Goal: Task Accomplishment & Management: Use online tool/utility

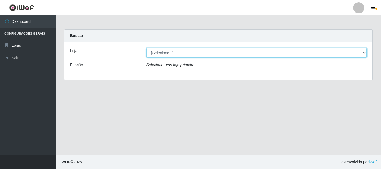
click at [160, 56] on select "[Selecione...] [GEOGRAPHIC_DATA] [GEOGRAPHIC_DATA]" at bounding box center [257, 53] width 221 height 10
select select "64"
click at [147, 48] on select "[Selecione...] [GEOGRAPHIC_DATA] [GEOGRAPHIC_DATA]" at bounding box center [257, 53] width 221 height 10
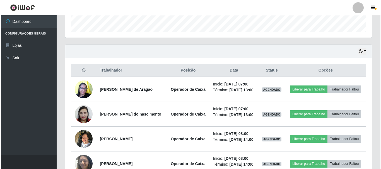
scroll to position [112, 0]
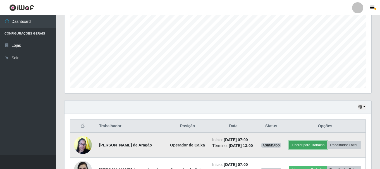
click at [327, 142] on button "Liberar para Trabalho" at bounding box center [308, 146] width 38 height 8
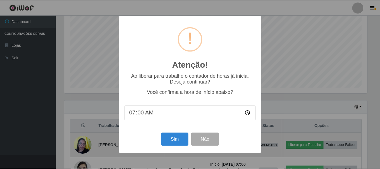
scroll to position [116, 304]
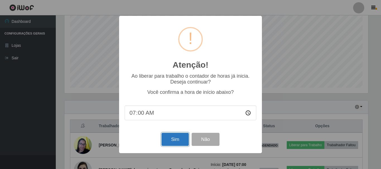
click at [179, 138] on button "Sim" at bounding box center [175, 139] width 27 height 13
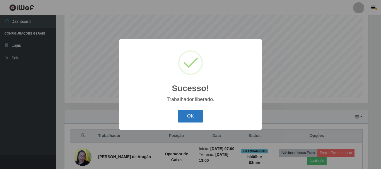
click at [195, 115] on button "OK" at bounding box center [191, 116] width 26 height 13
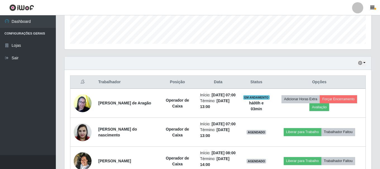
scroll to position [158, 0]
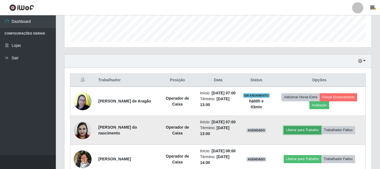
click at [306, 134] on button "Liberar para Trabalho" at bounding box center [303, 130] width 38 height 8
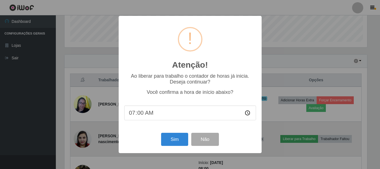
scroll to position [116, 304]
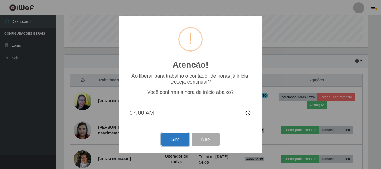
click at [185, 141] on button "Sim" at bounding box center [175, 139] width 27 height 13
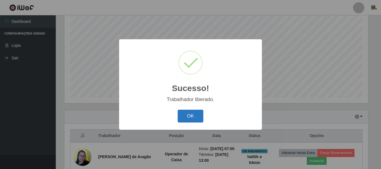
click at [199, 114] on button "OK" at bounding box center [191, 116] width 26 height 13
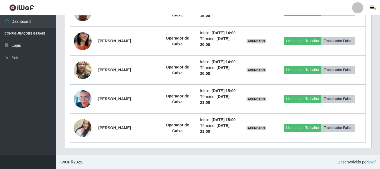
scroll to position [416, 0]
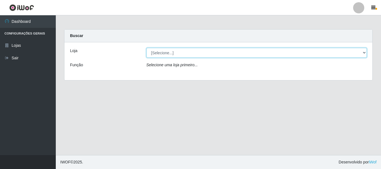
click at [364, 53] on select "[Selecione...] [GEOGRAPHIC_DATA] [GEOGRAPHIC_DATA]" at bounding box center [257, 53] width 221 height 10
select select "64"
click at [147, 48] on select "[Selecione...] [GEOGRAPHIC_DATA] [GEOGRAPHIC_DATA]" at bounding box center [257, 53] width 221 height 10
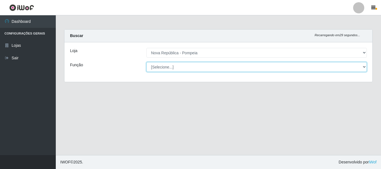
click at [366, 66] on div "[Selecione...] Balconista Operador de Caixa Recepcionista Repositor" at bounding box center [256, 67] width 229 height 10
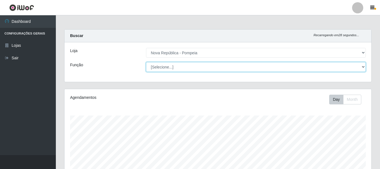
scroll to position [116, 307]
select select "22"
click at [146, 62] on select "[Selecione...] Balconista Operador de Caixa Recepcionista Repositor" at bounding box center [256, 67] width 220 height 10
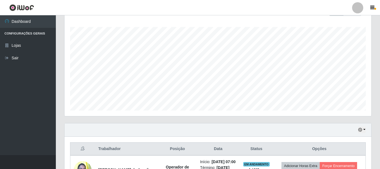
scroll to position [140, 0]
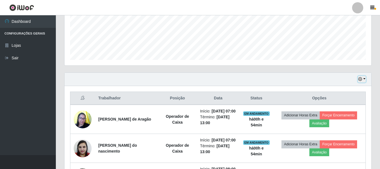
click at [364, 79] on button "button" at bounding box center [362, 79] width 8 height 6
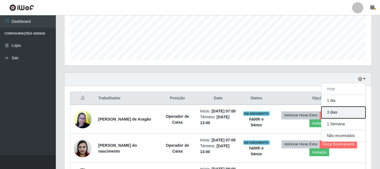
click at [333, 114] on button "3 dias" at bounding box center [343, 113] width 44 height 12
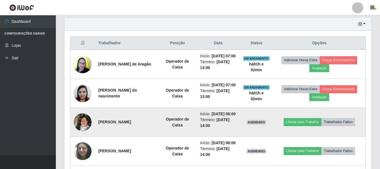
scroll to position [195, 0]
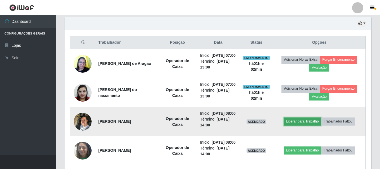
click at [315, 126] on button "Liberar para Trabalho" at bounding box center [303, 122] width 38 height 8
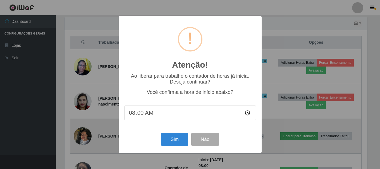
scroll to position [116, 304]
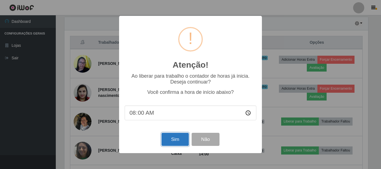
click at [178, 143] on button "Sim" at bounding box center [175, 139] width 27 height 13
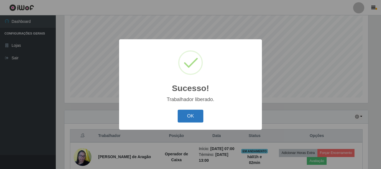
click at [195, 118] on button "OK" at bounding box center [191, 116] width 26 height 13
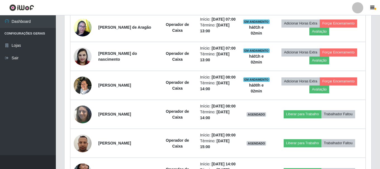
scroll to position [241, 0]
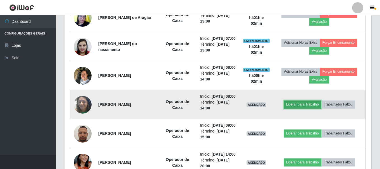
click at [315, 109] on button "Liberar para Trabalho" at bounding box center [303, 105] width 38 height 8
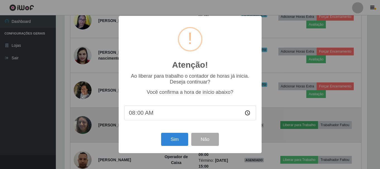
scroll to position [116, 304]
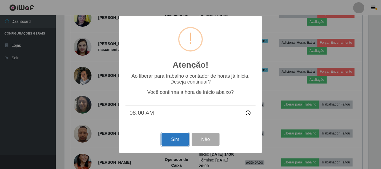
click at [177, 143] on button "Sim" at bounding box center [175, 139] width 27 height 13
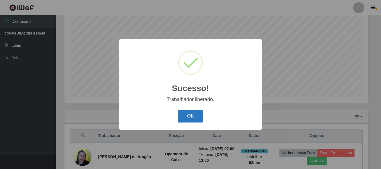
click at [178, 114] on button "OK" at bounding box center [191, 116] width 26 height 13
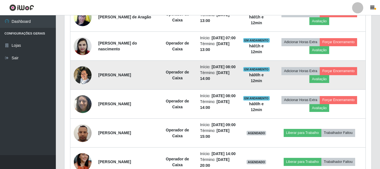
scroll to position [186, 0]
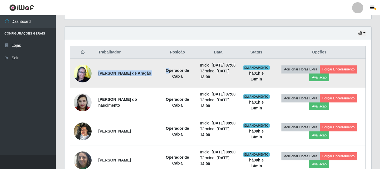
drag, startPoint x: 95, startPoint y: 76, endPoint x: 173, endPoint y: 74, distance: 77.1
click at [173, 74] on tr "Lena Rafaela Trindade de Aragão Operador de Caixa Início: 14/08/2025, 07:00 Tér…" at bounding box center [217, 73] width 295 height 29
click at [165, 82] on td "Operador de Caixa" at bounding box center [177, 73] width 39 height 29
drag, startPoint x: 97, startPoint y: 78, endPoint x: 166, endPoint y: 75, distance: 68.2
click at [166, 75] on tr "Lena Rafaela Trindade de Aragão Operador de Caixa Início: 14/08/2025, 07:00 Tér…" at bounding box center [217, 73] width 295 height 29
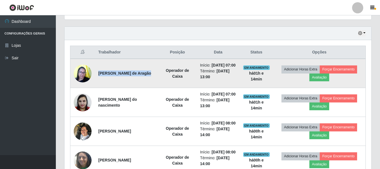
copy strong "[PERSON_NAME] de Aragão"
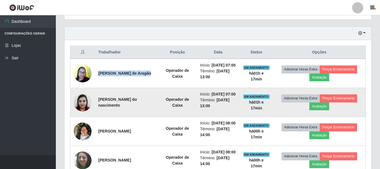
drag, startPoint x: 96, startPoint y: 109, endPoint x: 159, endPoint y: 116, distance: 63.3
click at [158, 116] on td "[PERSON_NAME] do nascimento" at bounding box center [126, 102] width 63 height 29
copy strong "[PERSON_NAME] do nascimento"
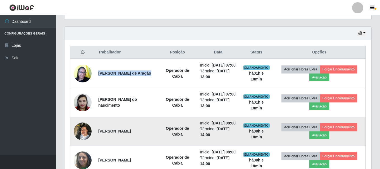
drag, startPoint x: 97, startPoint y: 147, endPoint x: 138, endPoint y: 145, distance: 41.9
click at [138, 145] on td "[PERSON_NAME]" at bounding box center [126, 131] width 63 height 29
copy strong "[PERSON_NAME]"
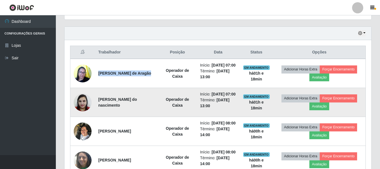
scroll to position [241, 0]
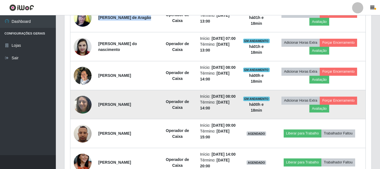
drag, startPoint x: 97, startPoint y: 126, endPoint x: 146, endPoint y: 128, distance: 48.9
click at [146, 119] on td "[PERSON_NAME]" at bounding box center [126, 104] width 63 height 29
copy strong "[PERSON_NAME]"
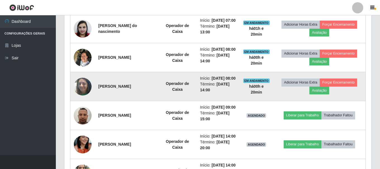
scroll to position [269, 0]
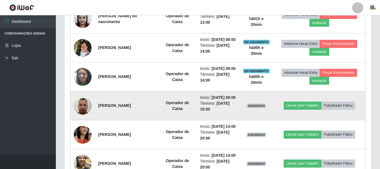
drag, startPoint x: 97, startPoint y: 129, endPoint x: 142, endPoint y: 136, distance: 45.3
click at [142, 121] on td "[PERSON_NAME]" at bounding box center [126, 106] width 63 height 29
copy strong "[PERSON_NAME]"
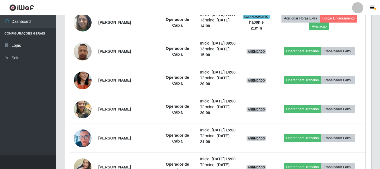
scroll to position [325, 0]
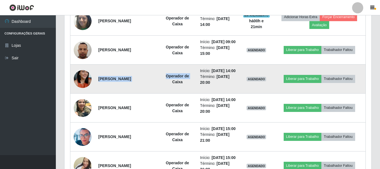
drag, startPoint x: 97, startPoint y: 112, endPoint x: 166, endPoint y: 116, distance: 69.3
click at [166, 94] on tr "Leticia Hellen dos Santos Azevedo Operador de Caixa Início: 14/08/2025, 14:00 T…" at bounding box center [217, 79] width 295 height 29
click at [164, 94] on td "Operador de Caixa" at bounding box center [177, 79] width 39 height 29
drag, startPoint x: 97, startPoint y: 112, endPoint x: 164, endPoint y: 114, distance: 67.0
click at [164, 94] on tr "Leticia Hellen dos Santos Azevedo Operador de Caixa Início: 14/08/2025, 14:00 T…" at bounding box center [217, 79] width 295 height 29
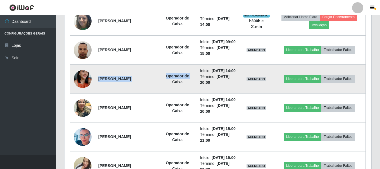
drag, startPoint x: 135, startPoint y: 120, endPoint x: 126, endPoint y: 123, distance: 9.0
click at [126, 94] on td "[PERSON_NAME]" at bounding box center [126, 79] width 63 height 29
drag, startPoint x: 98, startPoint y: 113, endPoint x: 166, endPoint y: 116, distance: 67.9
click at [166, 94] on tr "Leticia Hellen dos Santos Azevedo Operador de Caixa Início: 14/08/2025, 14:00 T…" at bounding box center [217, 79] width 295 height 29
click at [158, 94] on td "[PERSON_NAME]" at bounding box center [126, 79] width 63 height 29
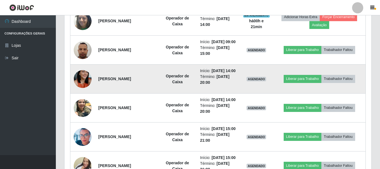
drag, startPoint x: 97, startPoint y: 112, endPoint x: 161, endPoint y: 113, distance: 64.2
click at [158, 94] on td "[PERSON_NAME]" at bounding box center [126, 79] width 63 height 29
copy strong "[PERSON_NAME]"
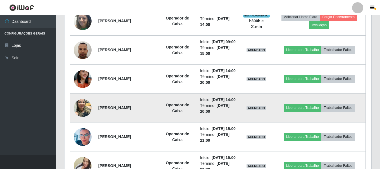
drag, startPoint x: 97, startPoint y: 146, endPoint x: 150, endPoint y: 152, distance: 53.1
click at [150, 123] on td "[PERSON_NAME]" at bounding box center [126, 108] width 63 height 29
copy strong "[PERSON_NAME]"
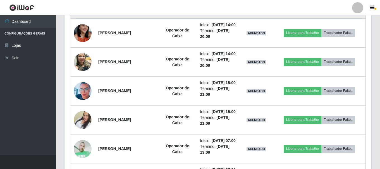
scroll to position [381, 0]
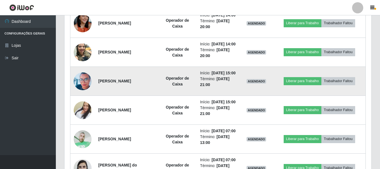
drag, startPoint x: 97, startPoint y: 123, endPoint x: 145, endPoint y: 126, distance: 48.1
click at [145, 96] on td "[PERSON_NAME]" at bounding box center [126, 81] width 63 height 29
copy strong "[PERSON_NAME]"
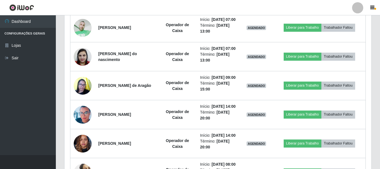
scroll to position [465, 0]
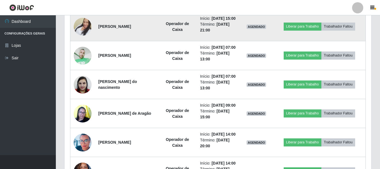
drag, startPoint x: 95, startPoint y: 76, endPoint x: 149, endPoint y: 76, distance: 53.6
click at [149, 41] on td "[PERSON_NAME]" at bounding box center [126, 26] width 63 height 29
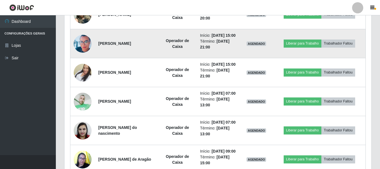
scroll to position [409, 0]
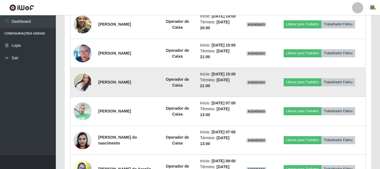
copy strong "[PERSON_NAME]"
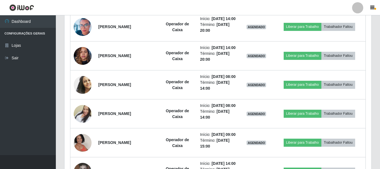
scroll to position [521, 0]
